Goal: Task Accomplishment & Management: Complete application form

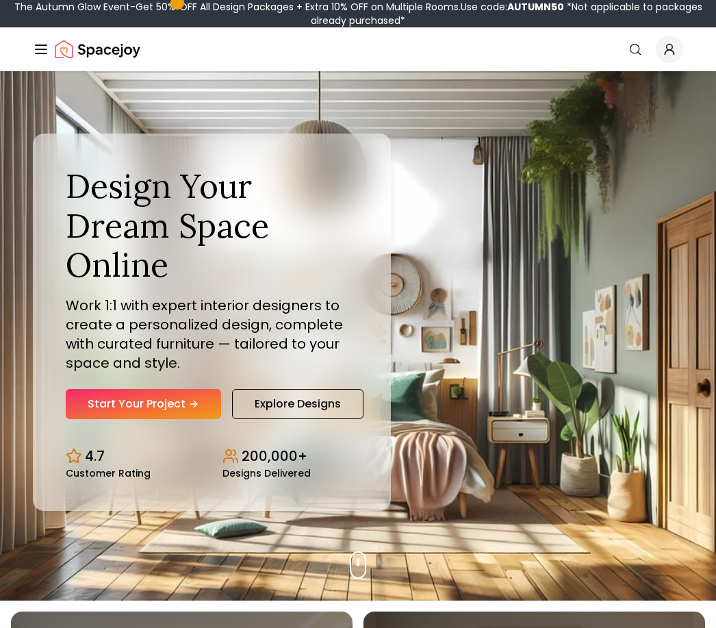
click at [177, 419] on link "Start Your Project" at bounding box center [143, 404] width 155 height 30
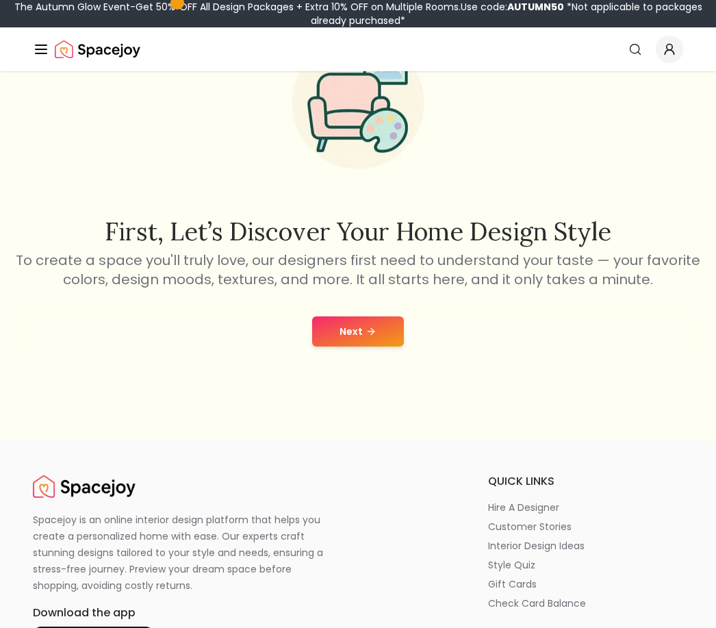
scroll to position [134, 0]
click at [363, 342] on button "Next" at bounding box center [358, 331] width 92 height 30
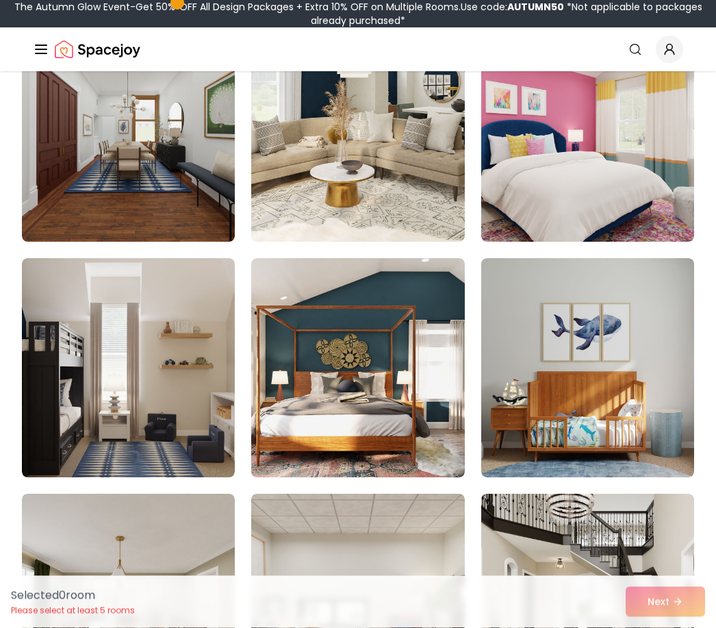
scroll to position [2772, 0]
click at [71, 360] on img at bounding box center [128, 367] width 213 height 219
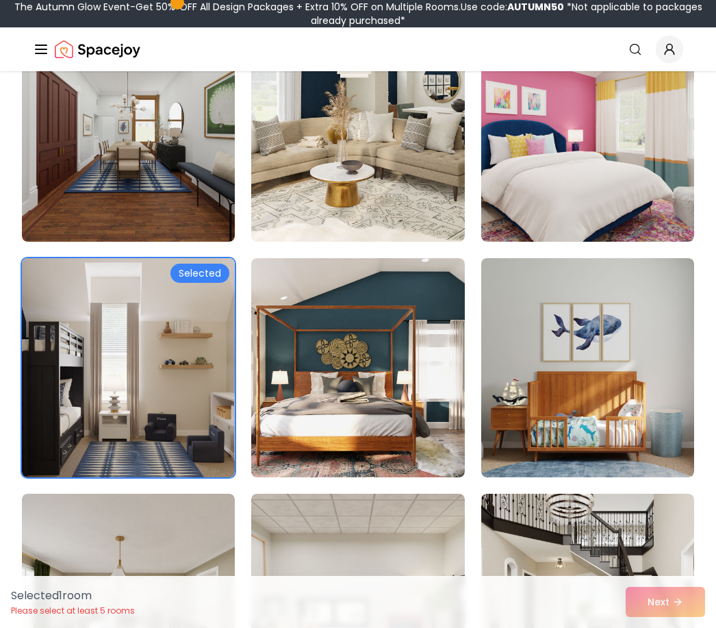
click at [134, 361] on img at bounding box center [128, 367] width 213 height 219
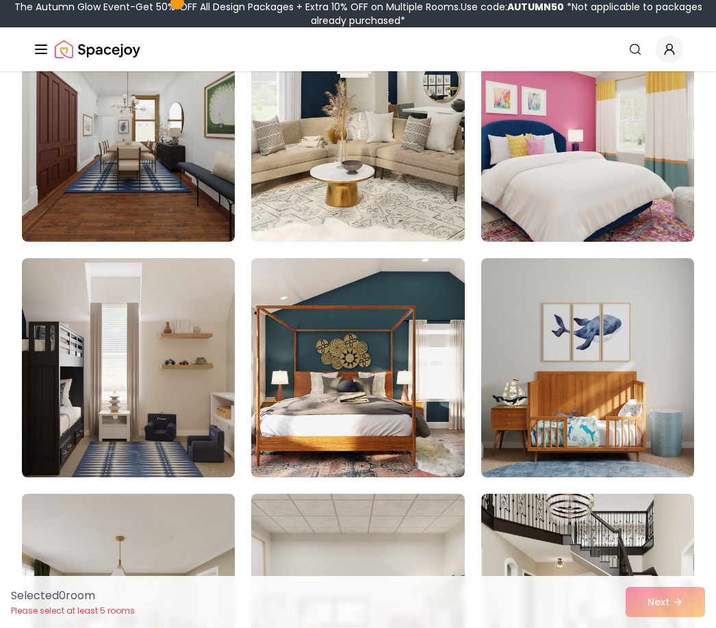
click at [117, 342] on img at bounding box center [128, 367] width 213 height 219
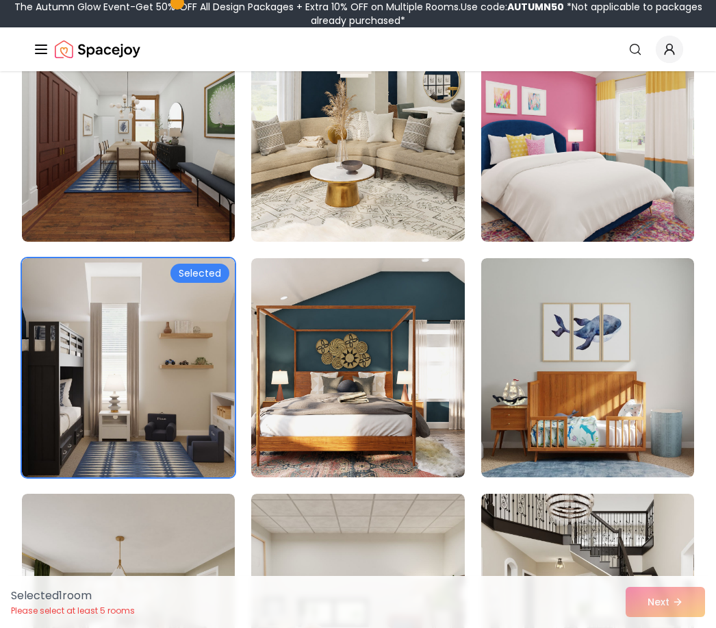
click at [645, 627] on div "Selected 1 room Please select at least 5 rooms Next" at bounding box center [358, 602] width 716 height 52
click at [655, 627] on div "Selected 1 room Please select at least 5 rooms Next" at bounding box center [358, 602] width 716 height 52
click at [642, 627] on div "Selected 1 room Please select at least 5 rooms Next" at bounding box center [358, 602] width 716 height 52
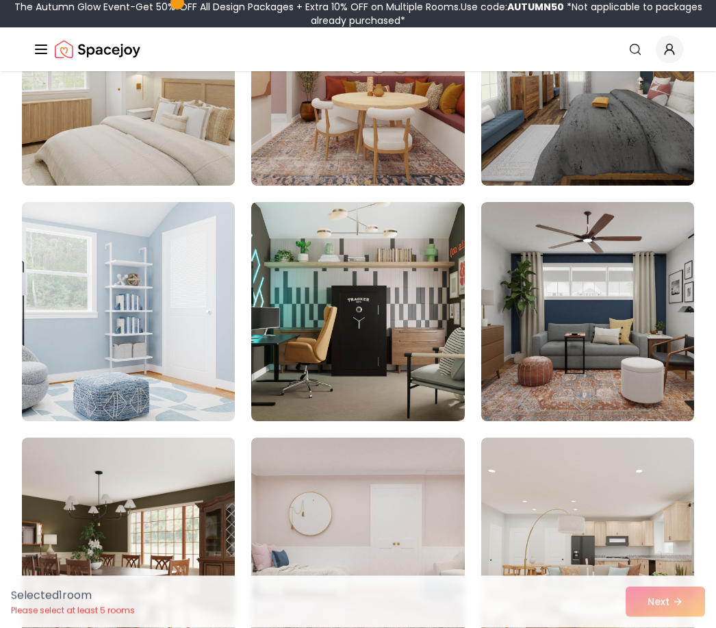
scroll to position [1650, 0]
click at [383, 312] on img at bounding box center [357, 311] width 213 height 219
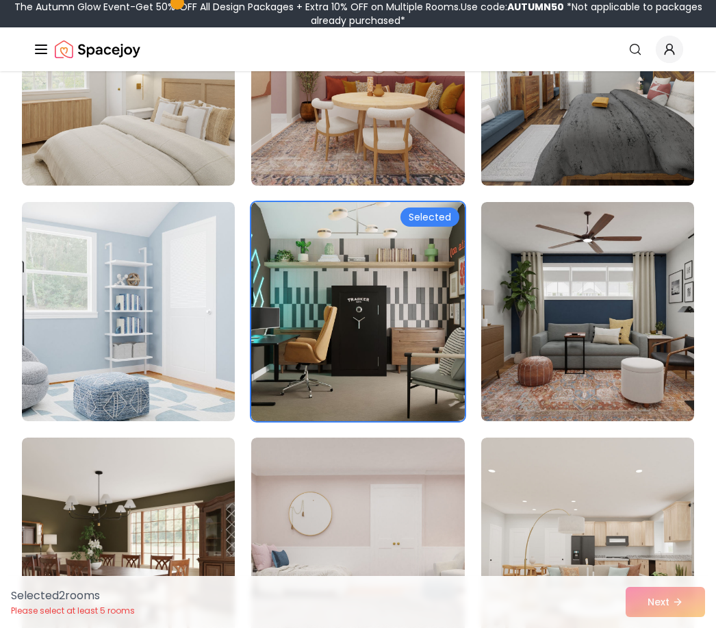
click at [205, 379] on img at bounding box center [128, 311] width 213 height 219
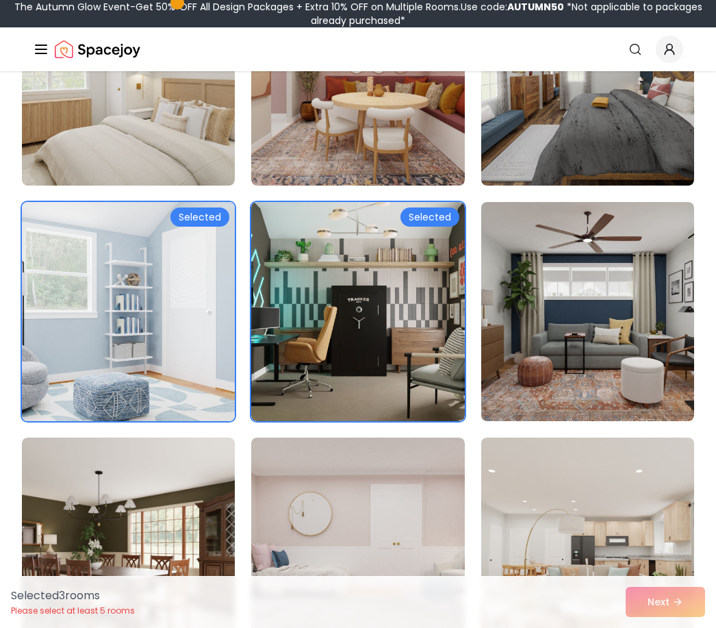
click at [209, 367] on img at bounding box center [128, 311] width 213 height 219
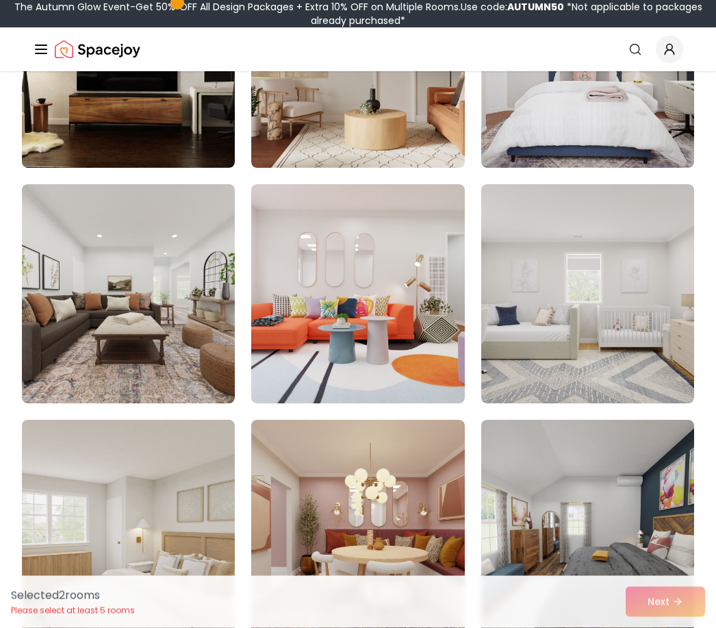
scroll to position [1197, 0]
click at [208, 316] on img at bounding box center [128, 293] width 213 height 219
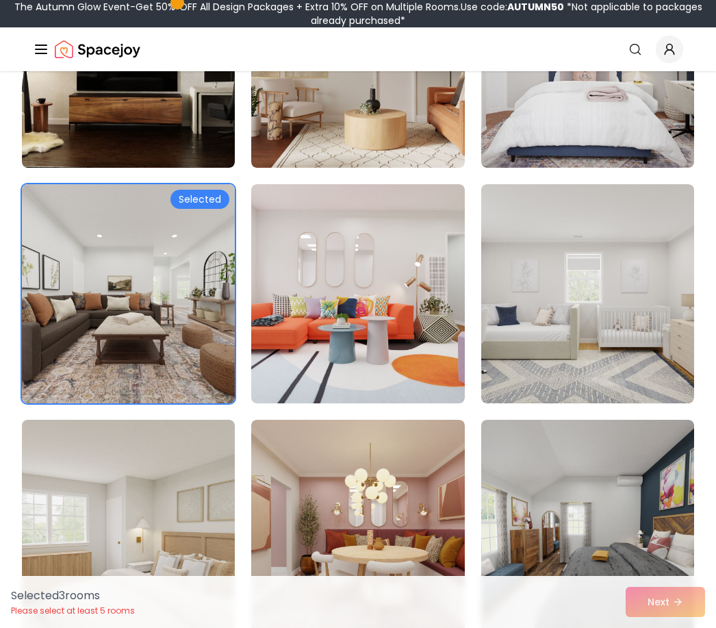
click at [210, 124] on img at bounding box center [128, 58] width 213 height 219
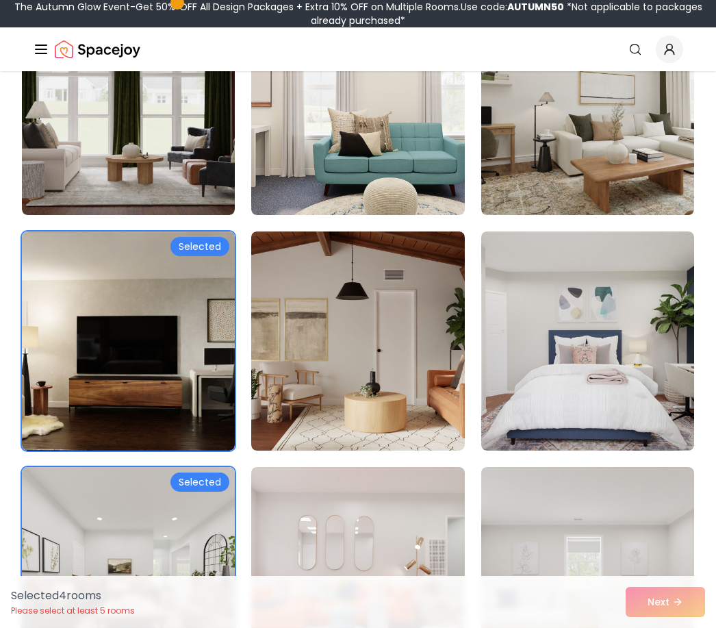
scroll to position [914, 0]
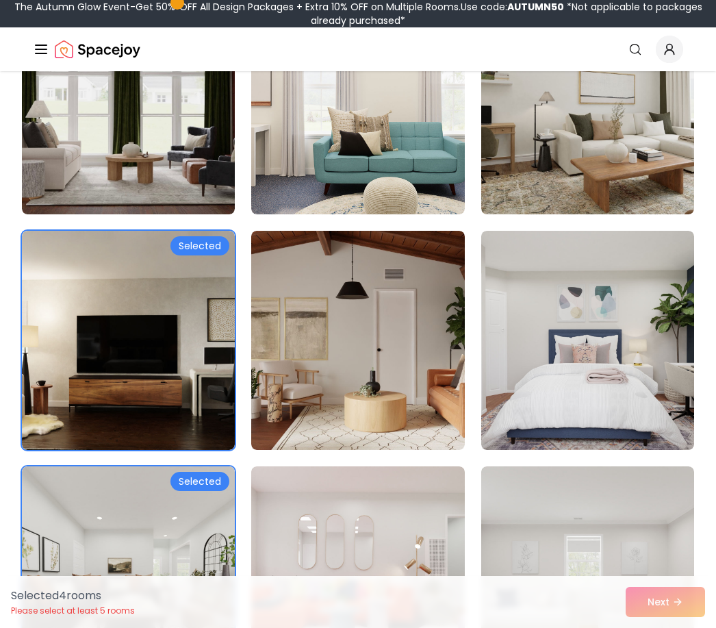
click at [599, 360] on img at bounding box center [588, 340] width 213 height 219
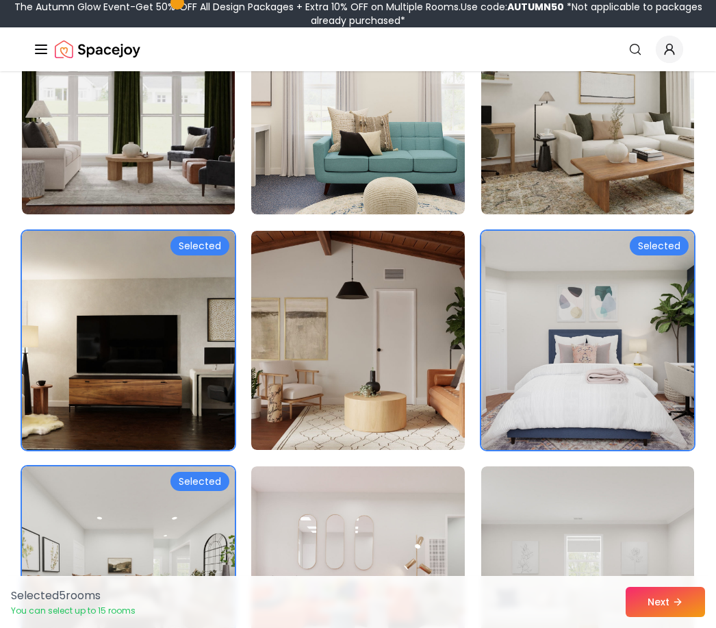
click at [567, 353] on img at bounding box center [588, 340] width 213 height 219
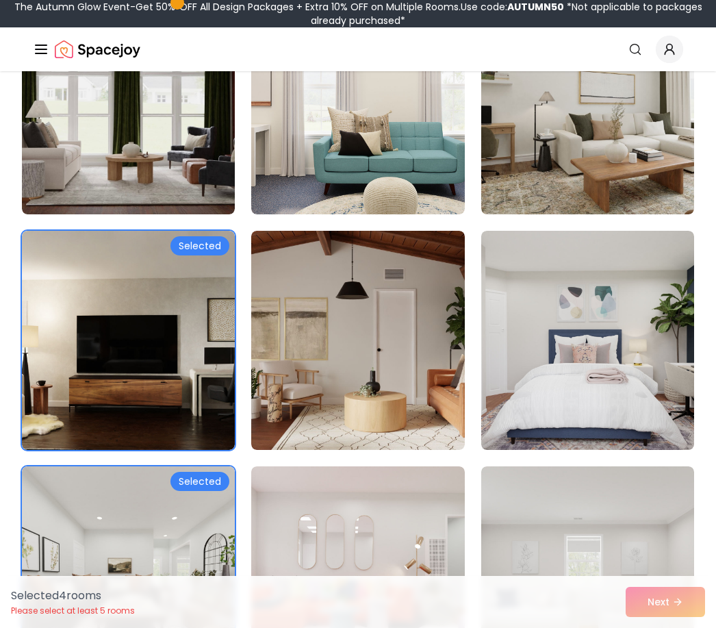
click at [414, 392] on img at bounding box center [357, 340] width 213 height 219
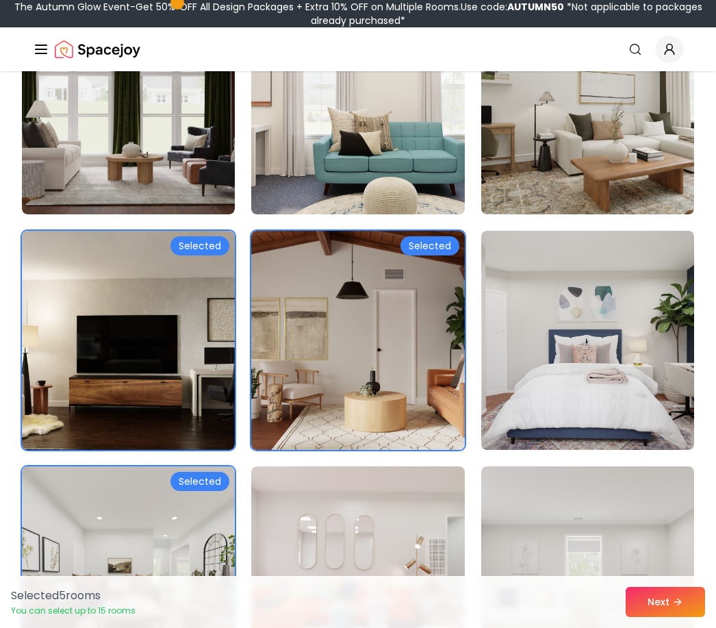
click at [197, 125] on img at bounding box center [128, 104] width 213 height 219
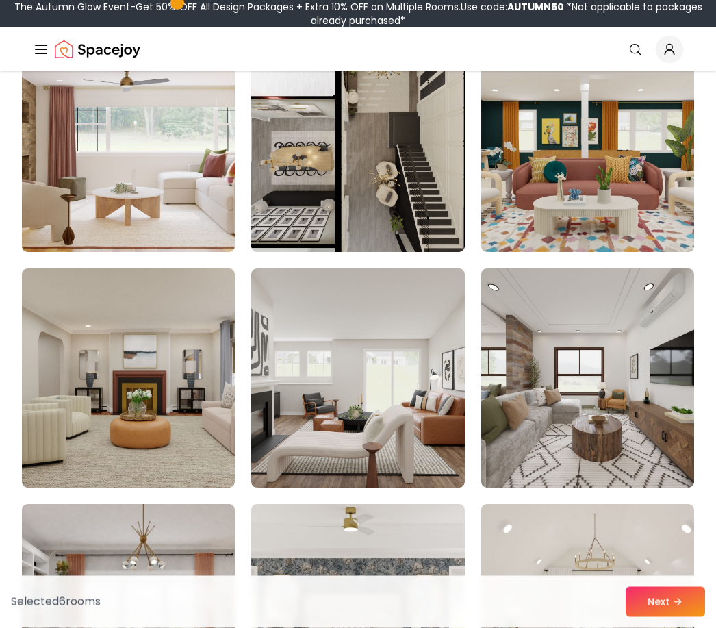
scroll to position [5589, 0]
click at [483, 84] on img at bounding box center [588, 142] width 213 height 219
click at [568, 137] on img at bounding box center [588, 142] width 213 height 219
click at [426, 132] on img at bounding box center [357, 142] width 213 height 219
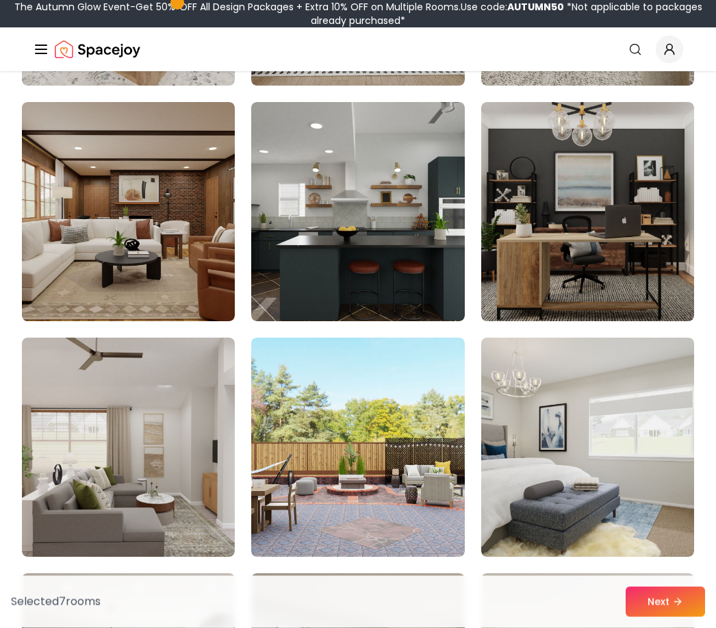
scroll to position [6462, 0]
click at [414, 188] on img at bounding box center [357, 211] width 213 height 219
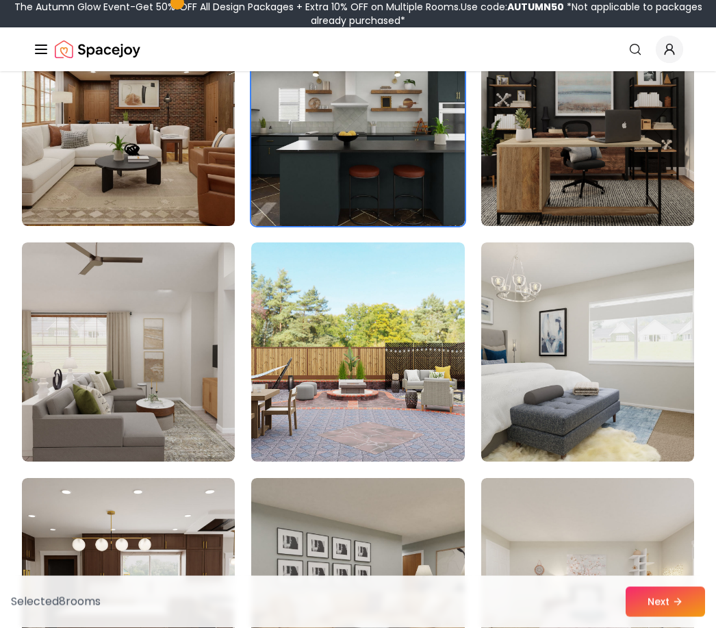
scroll to position [6566, 0]
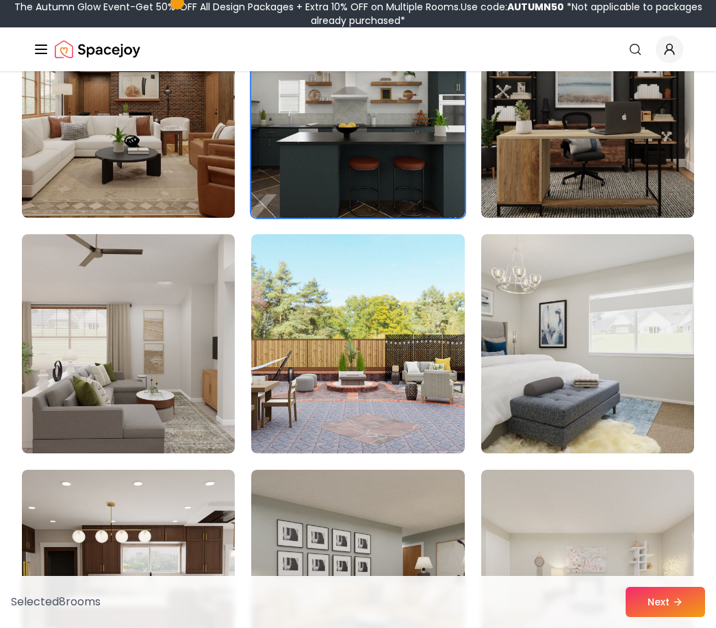
click at [440, 289] on img at bounding box center [357, 343] width 213 height 219
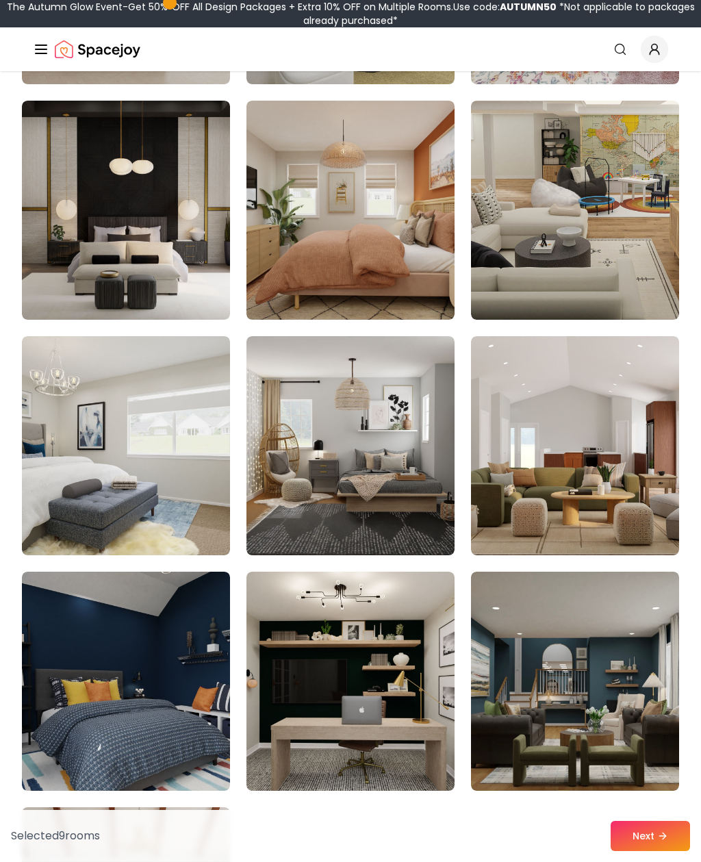
scroll to position [7173, 0]
